Goal: Task Accomplishment & Management: Manage account settings

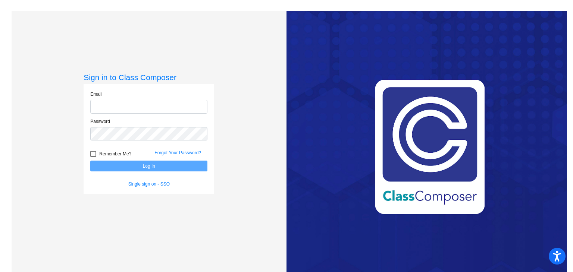
type input "[EMAIL_ADDRESS][DOMAIN_NAME]"
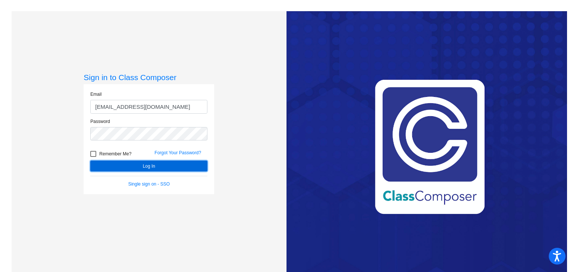
click at [143, 167] on button "Log In" at bounding box center [148, 166] width 117 height 11
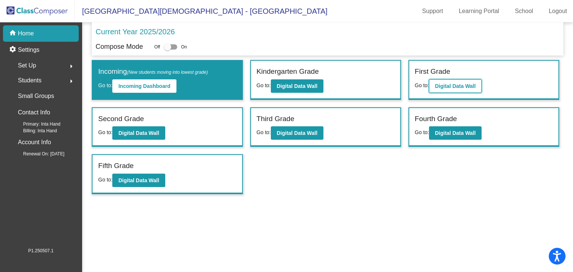
click at [458, 88] on button "Digital Data Wall" at bounding box center [455, 85] width 53 height 13
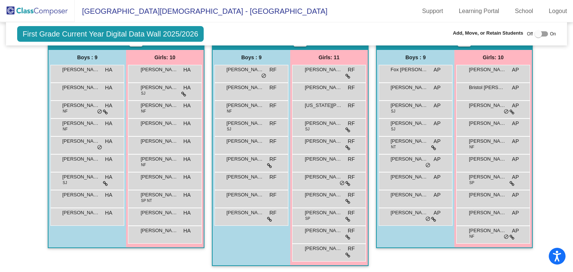
scroll to position [1, 0]
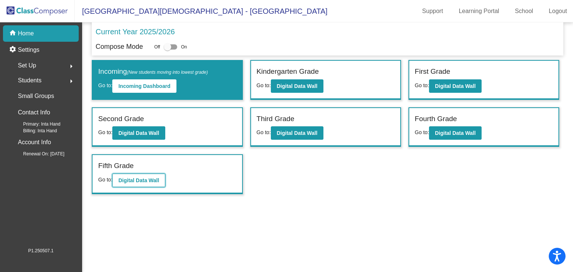
click at [124, 178] on b "Digital Data Wall" at bounding box center [138, 181] width 41 height 6
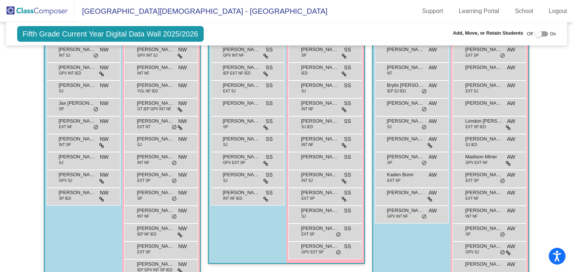
scroll to position [49, 0]
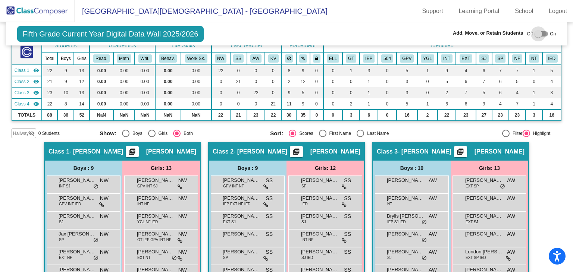
click at [542, 32] on div at bounding box center [541, 33] width 13 height 5
checkbox input "true"
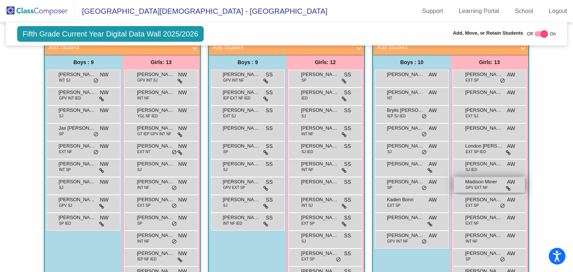
scroll to position [218, 0]
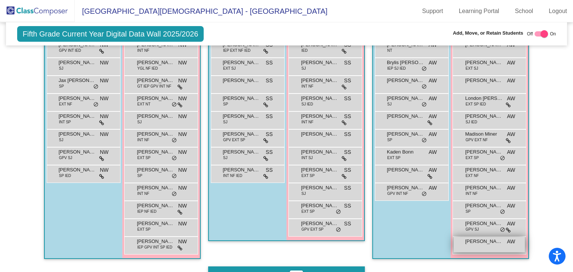
click at [473, 244] on span "[PERSON_NAME]" at bounding box center [483, 241] width 37 height 7
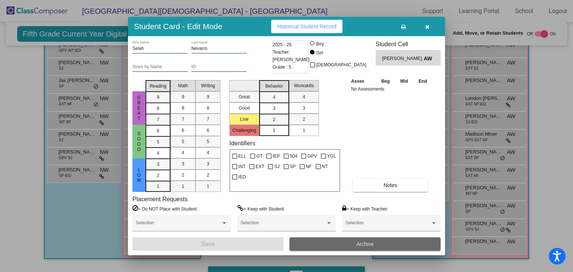
click at [365, 245] on span "Archive" at bounding box center [365, 244] width 18 height 6
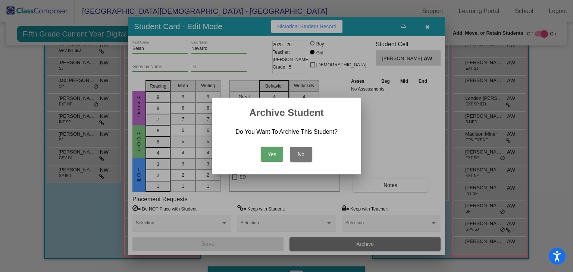
click at [270, 153] on button "Yes" at bounding box center [272, 154] width 22 height 15
